Goal: Transaction & Acquisition: Purchase product/service

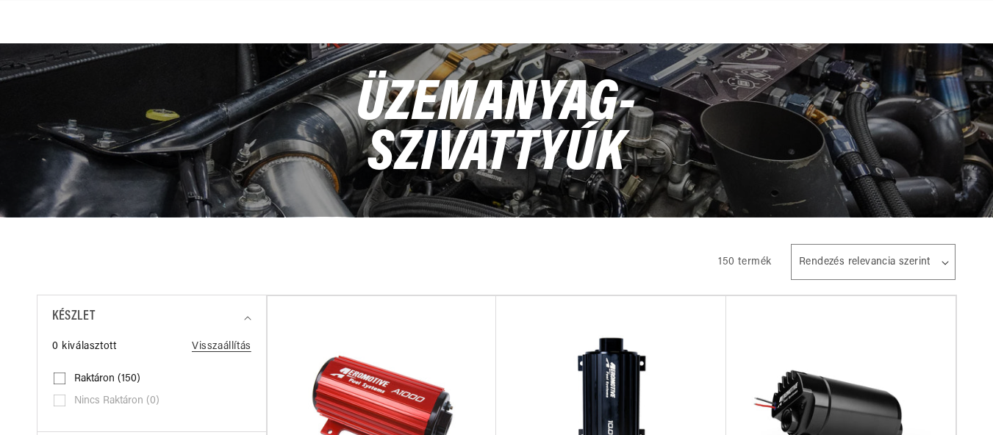
click at [992, 327] on html "Ugrás a tartalomhoz A kosarad A kosarad üres Loading... You may also like Subto…" at bounding box center [496, 109] width 993 height 435
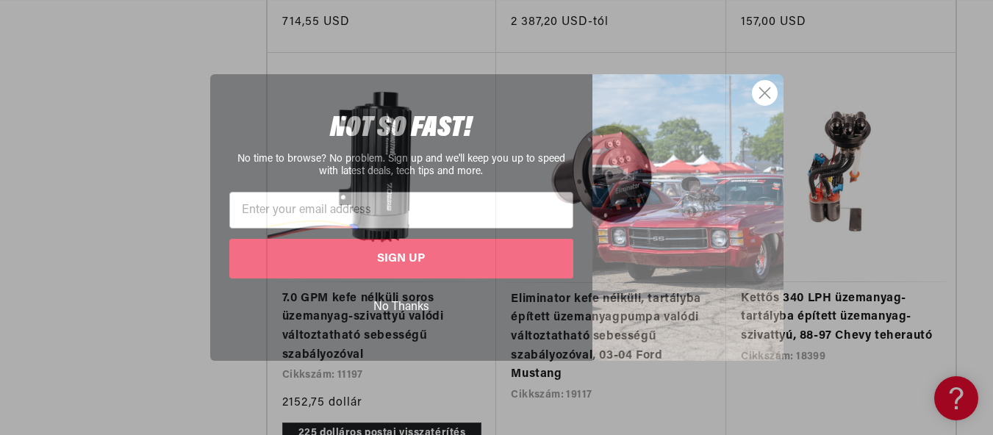
scroll to position [0, 872]
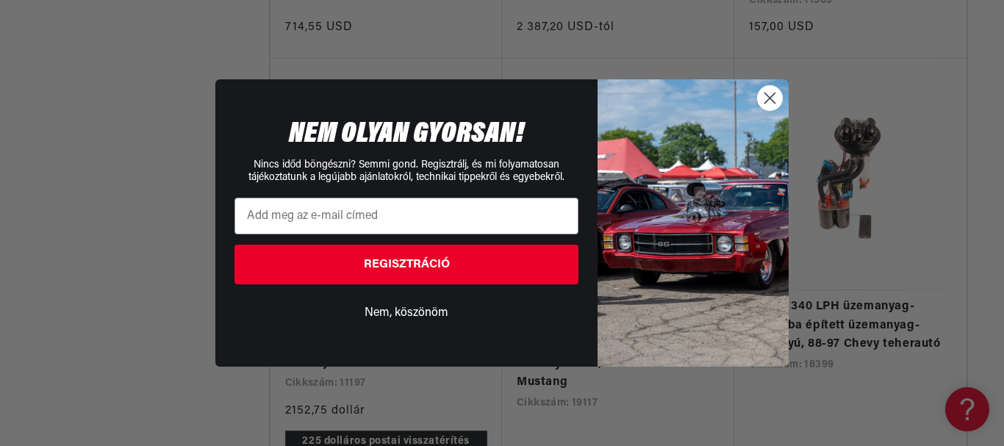
click at [399, 301] on button "Nem, köszönöm" at bounding box center [406, 313] width 344 height 28
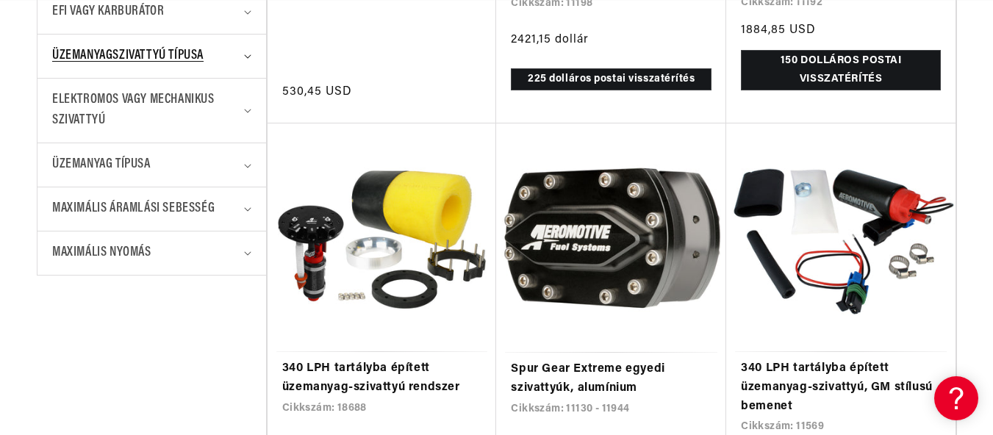
scroll to position [0, 0]
click at [222, 60] on div "Üzemanyagszivattyú típusa" at bounding box center [145, 56] width 186 height 21
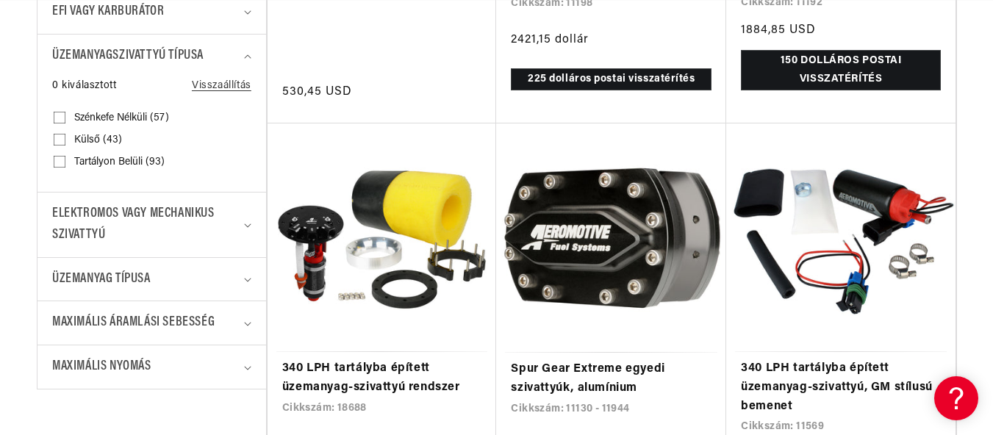
click at [60, 157] on icon at bounding box center [60, 162] width 12 height 12
click at [60, 159] on input "Tartályon belüli (93) Tartályon belüli (93 termék)" at bounding box center [60, 165] width 12 height 12
checkbox input "true"
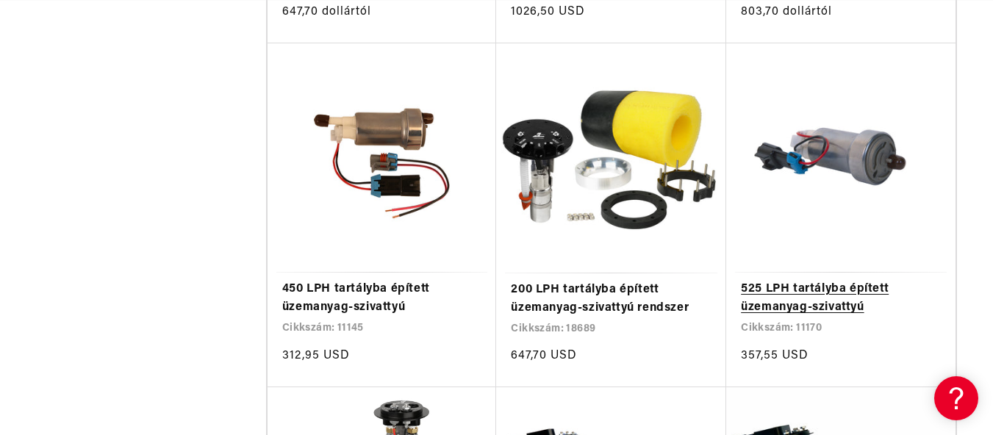
click at [838, 280] on link "525 LPH tartályba épített üzemanyag-szivattyú" at bounding box center [841, 298] width 200 height 37
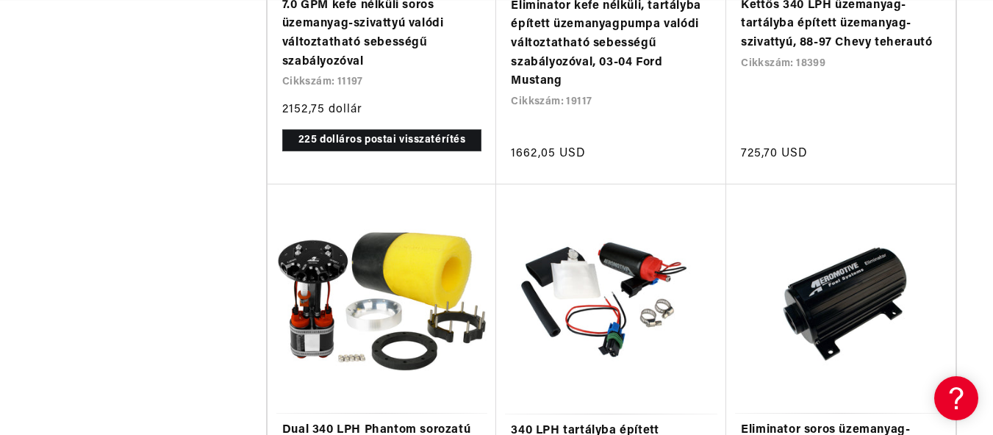
scroll to position [0, 861]
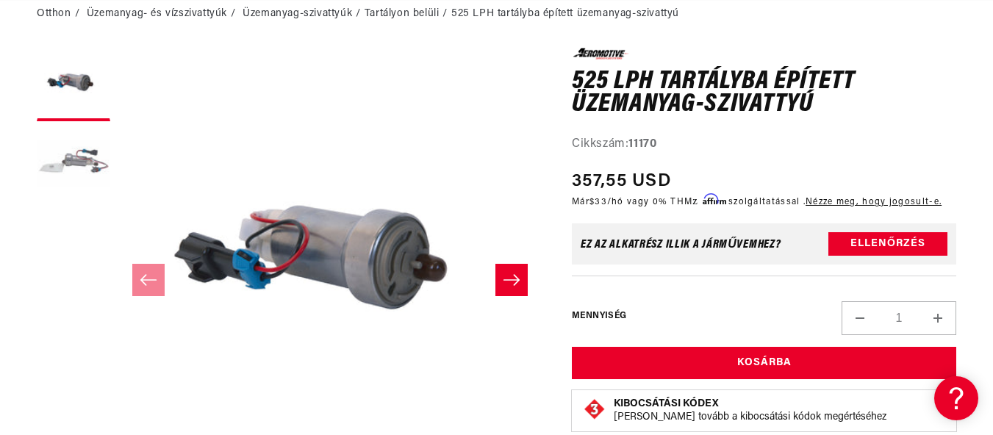
scroll to position [0, 861]
click at [992, 279] on html "Ugrás a tartalomhoz A kosarad A kosarad üres Terhelés... Érdekelhetik még Részö…" at bounding box center [496, 60] width 993 height 435
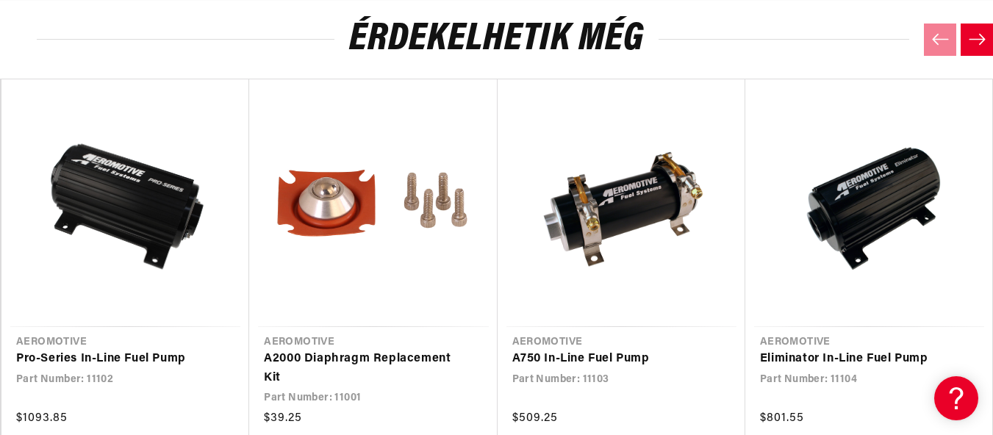
scroll to position [0, 0]
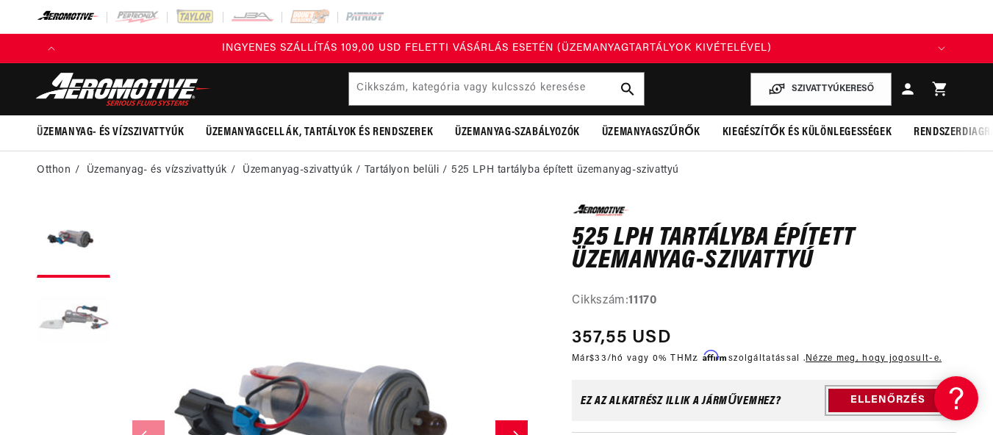
click at [866, 409] on button "Ellenőrzés" at bounding box center [887, 401] width 119 height 24
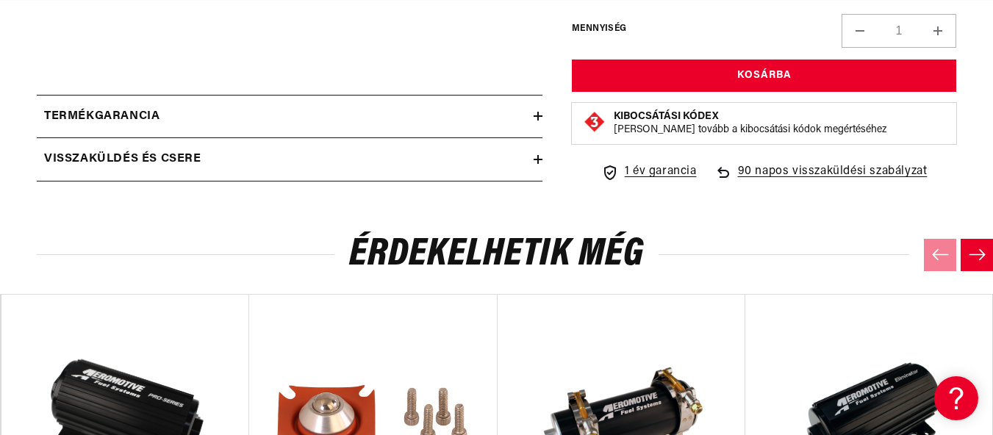
click at [247, 126] on div "Termékgarancia" at bounding box center [285, 116] width 497 height 19
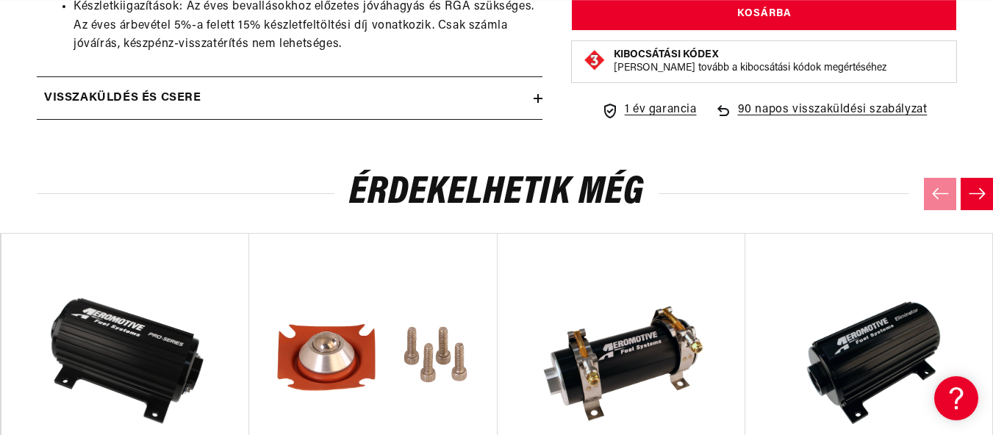
click at [526, 108] on div "Visszaküldés és csere" at bounding box center [285, 98] width 497 height 19
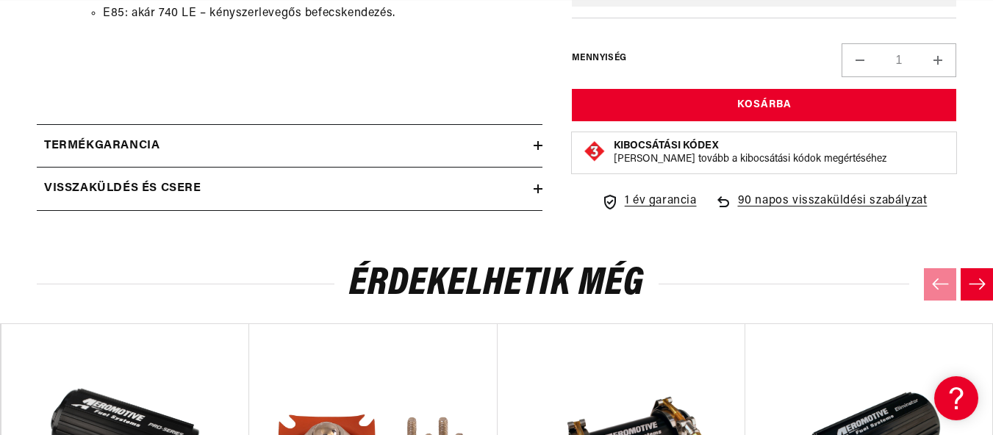
scroll to position [1911, 0]
